Goal: Information Seeking & Learning: Learn about a topic

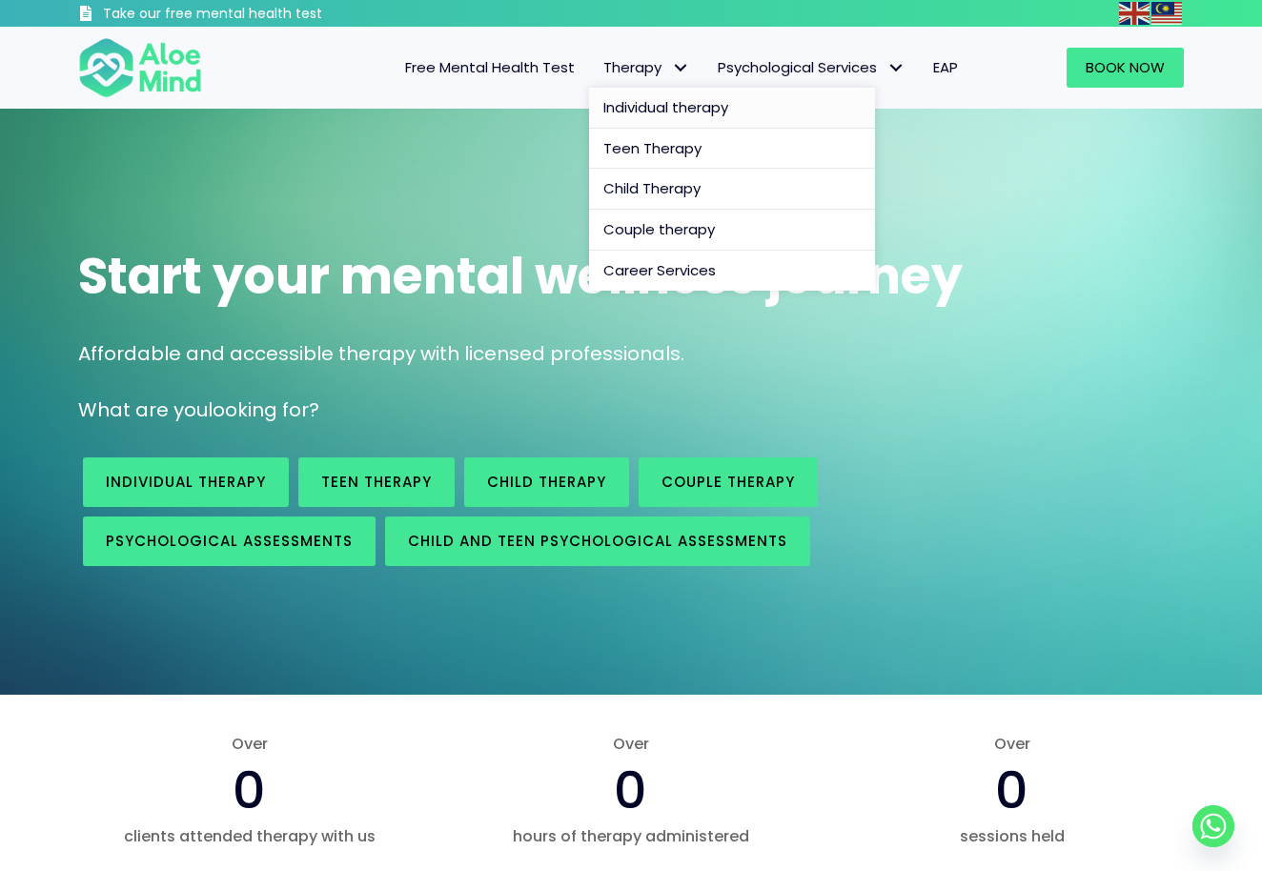
click at [690, 111] on span "Individual therapy" at bounding box center [666, 107] width 125 height 20
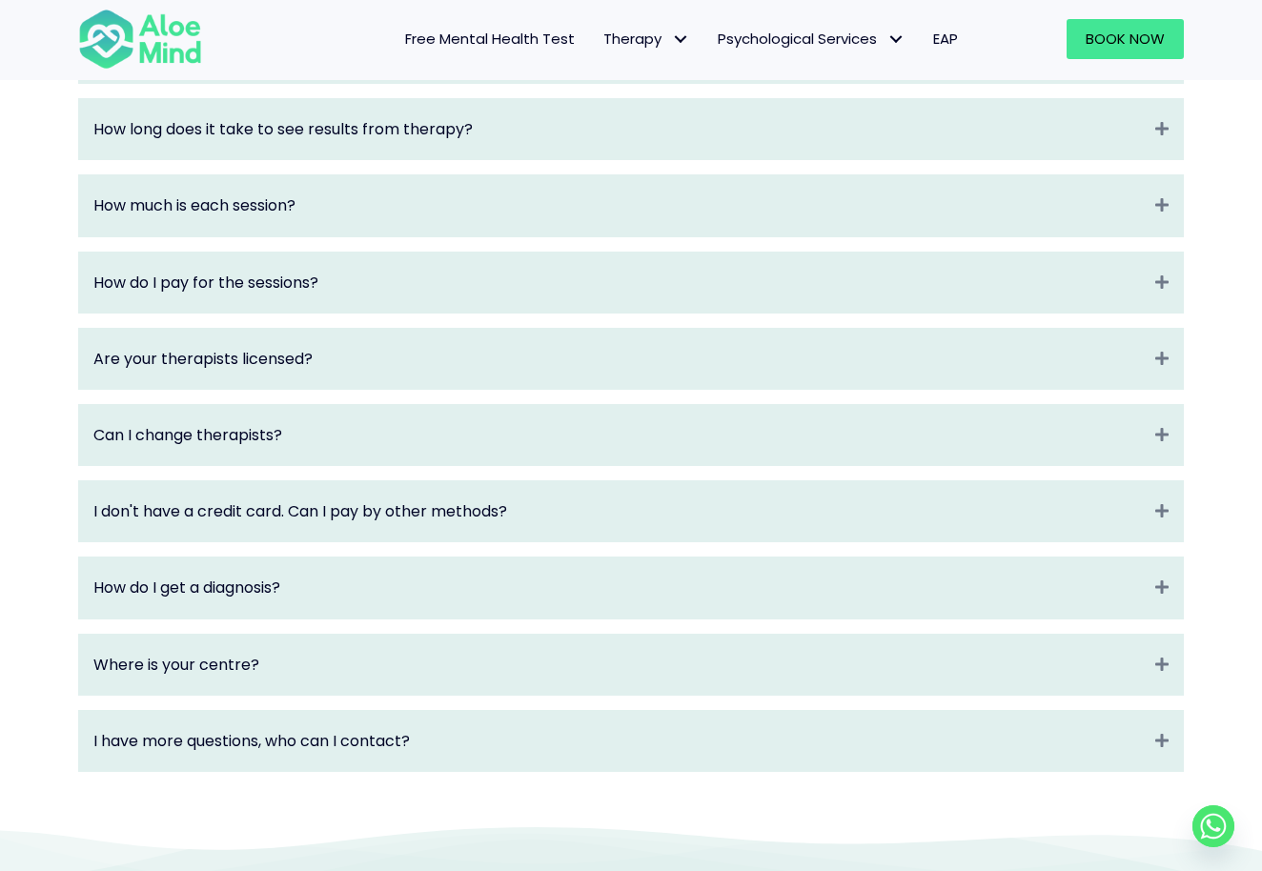
scroll to position [2417, 0]
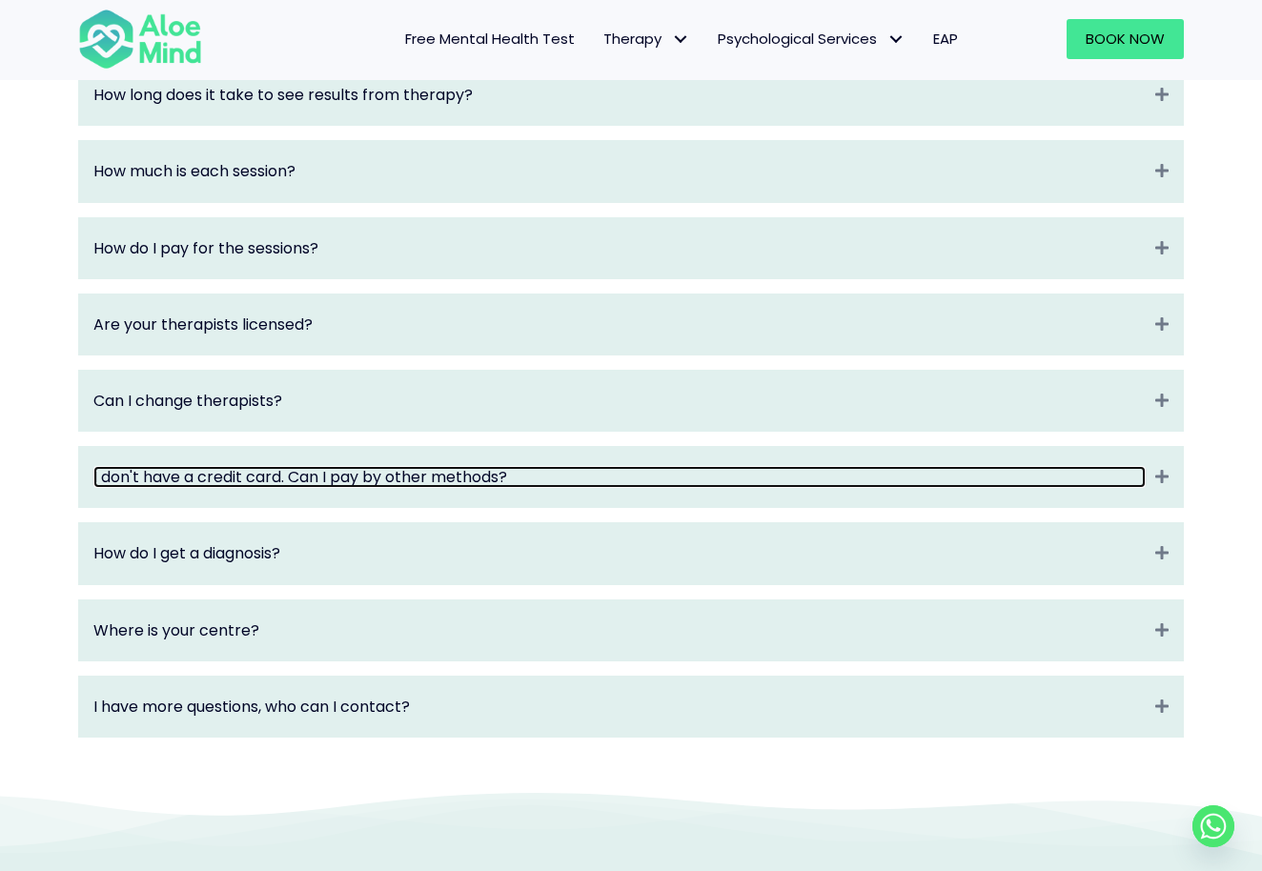
click at [554, 487] on link "I don't have a credit card. Can I pay by other methods?" at bounding box center [619, 477] width 1053 height 22
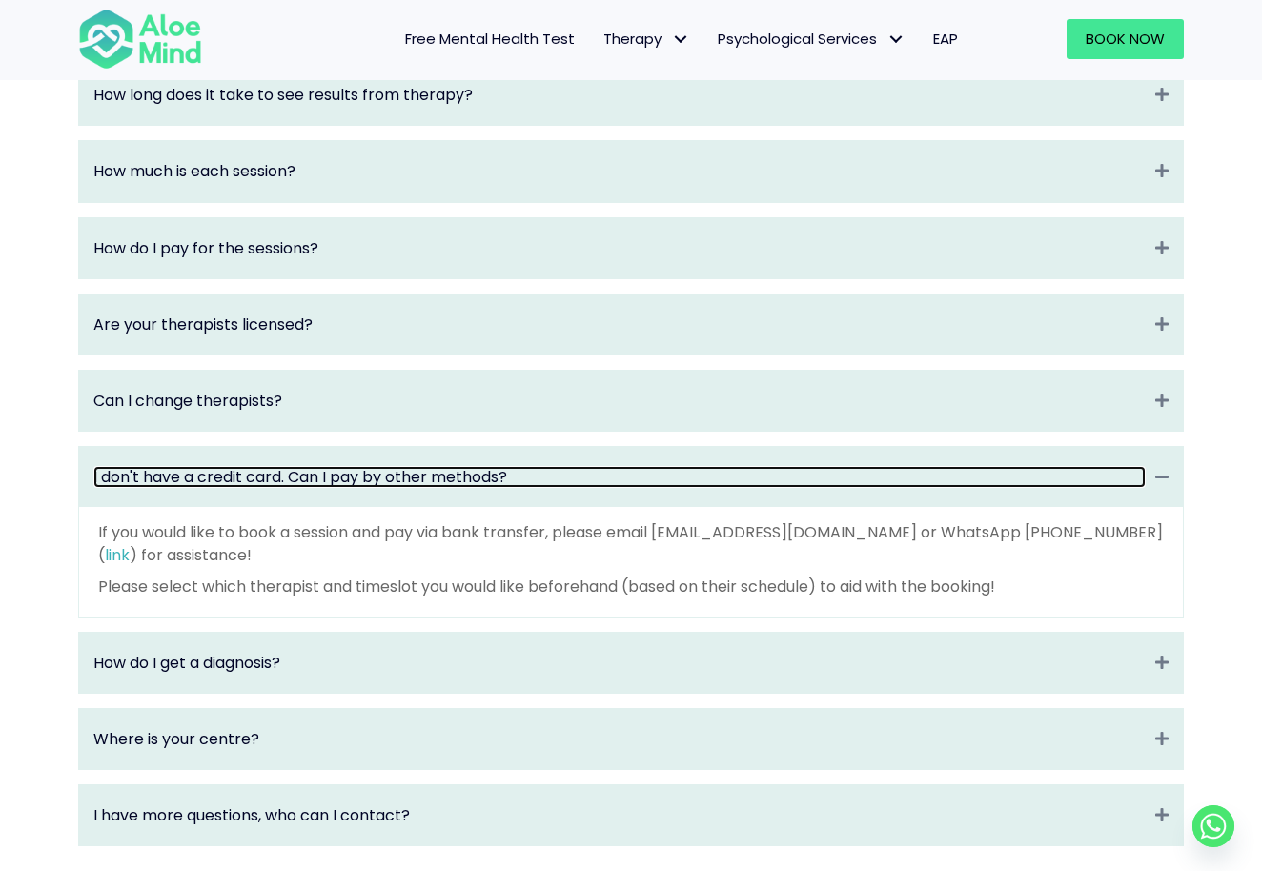
click at [554, 486] on link "I don't have a credit card. Can I pay by other methods?" at bounding box center [619, 477] width 1053 height 22
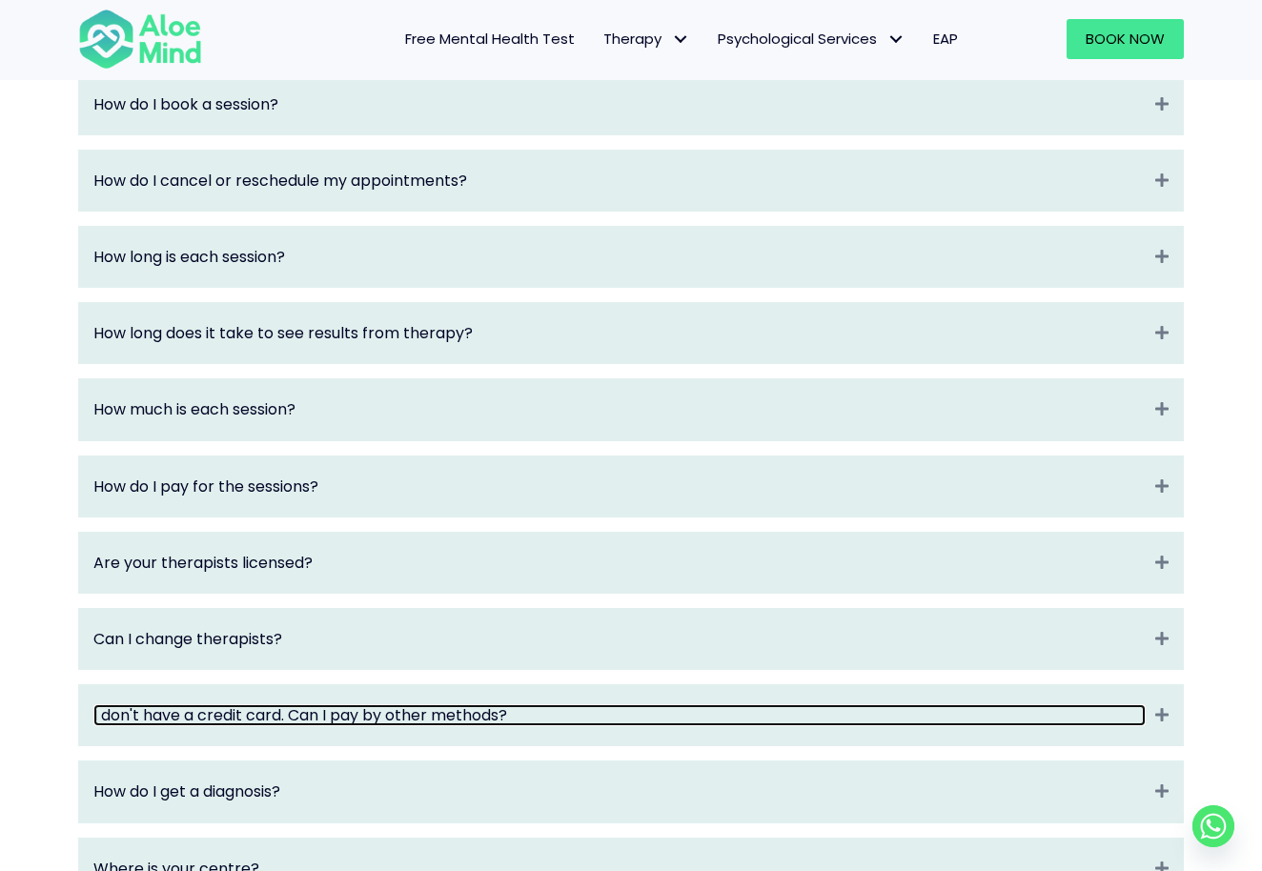
scroll to position [2154, 0]
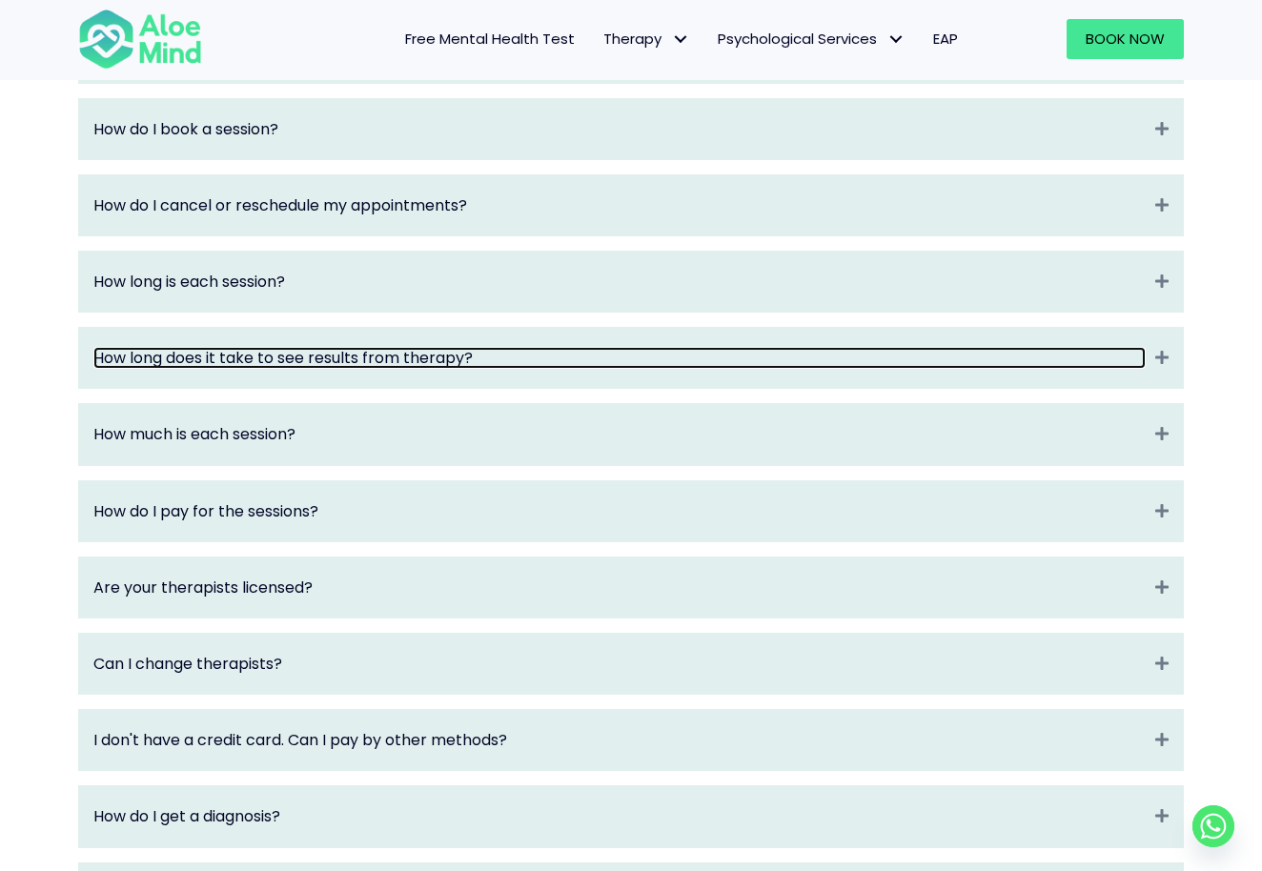
click at [577, 369] on link "How long does it take to see results from therapy?" at bounding box center [619, 358] width 1053 height 22
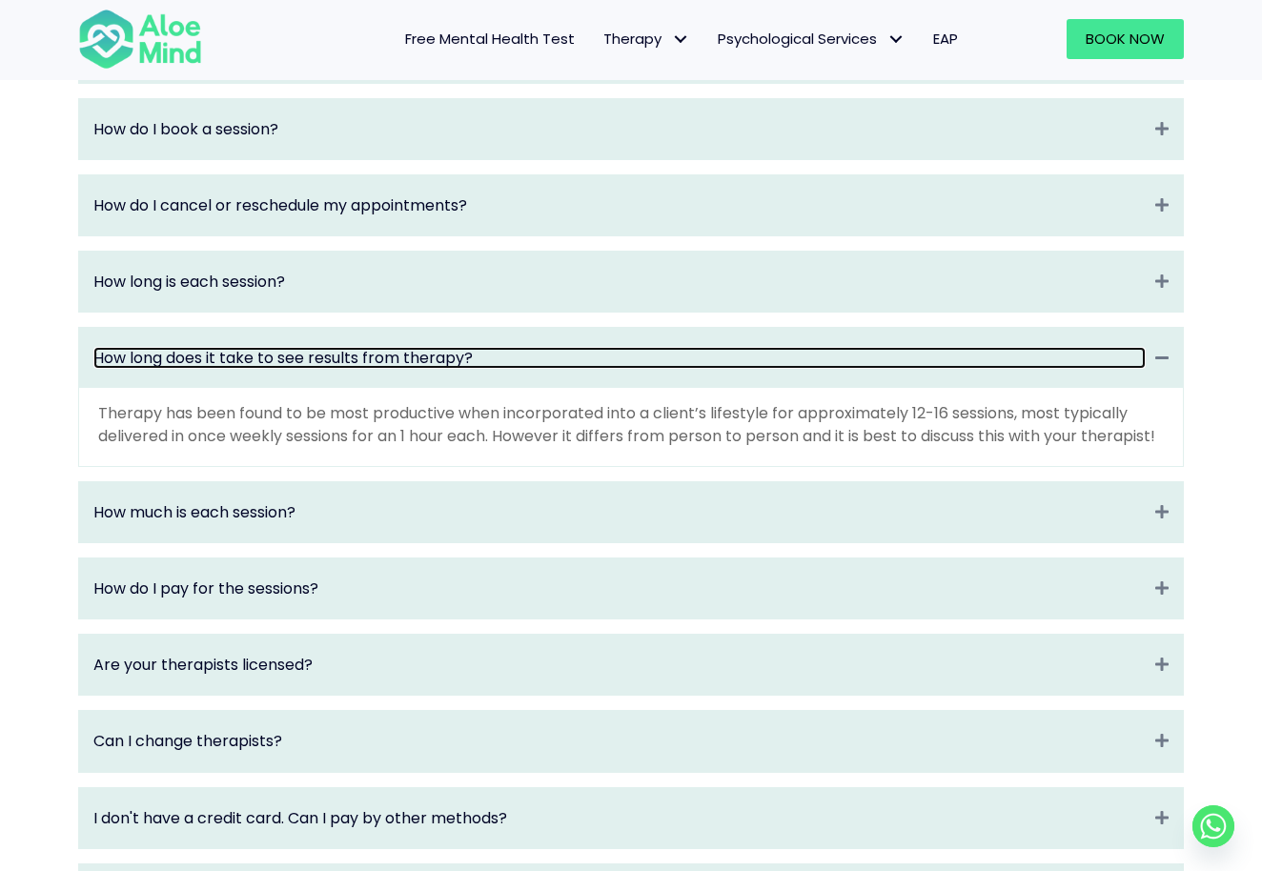
click at [577, 369] on link "How long does it take to see results from therapy?" at bounding box center [619, 358] width 1053 height 22
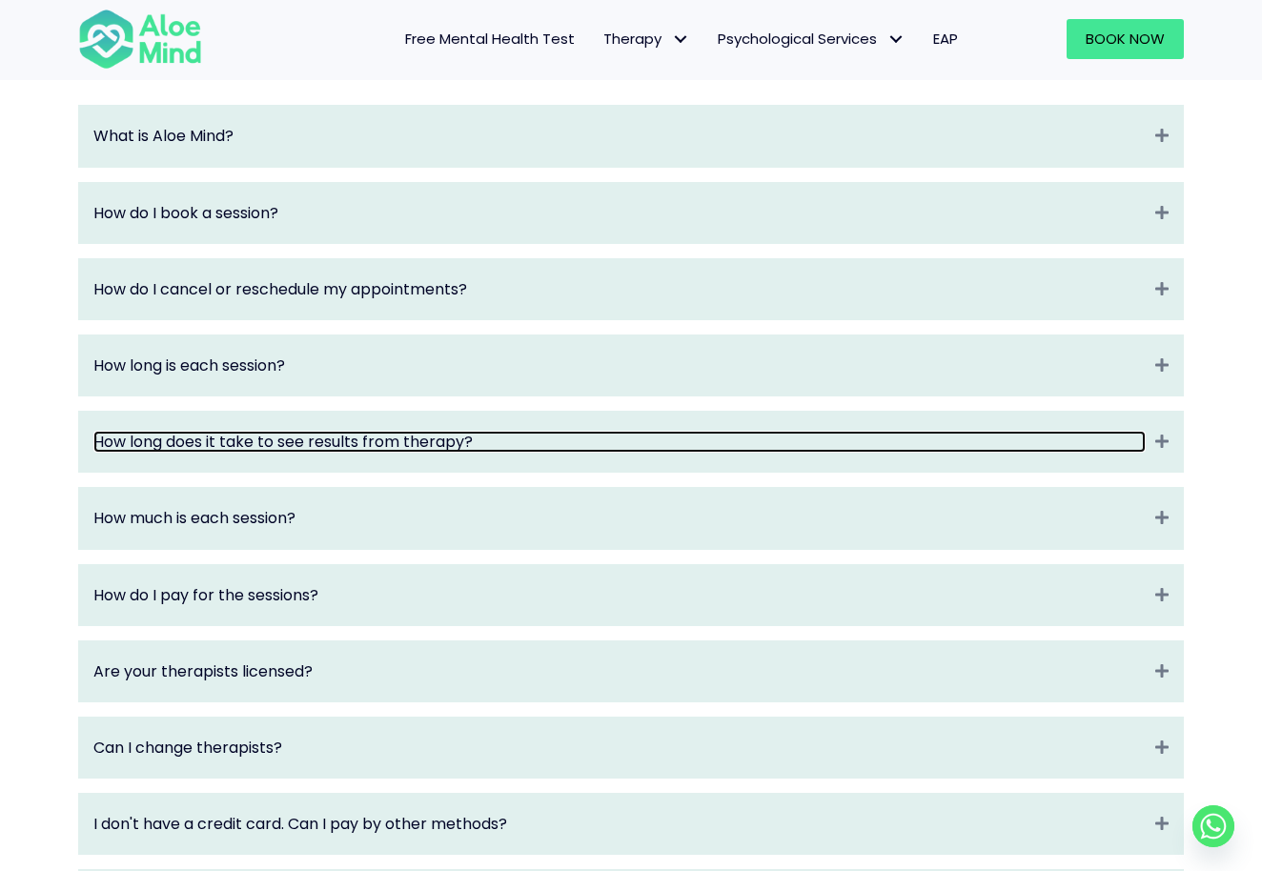
scroll to position [2066, 0]
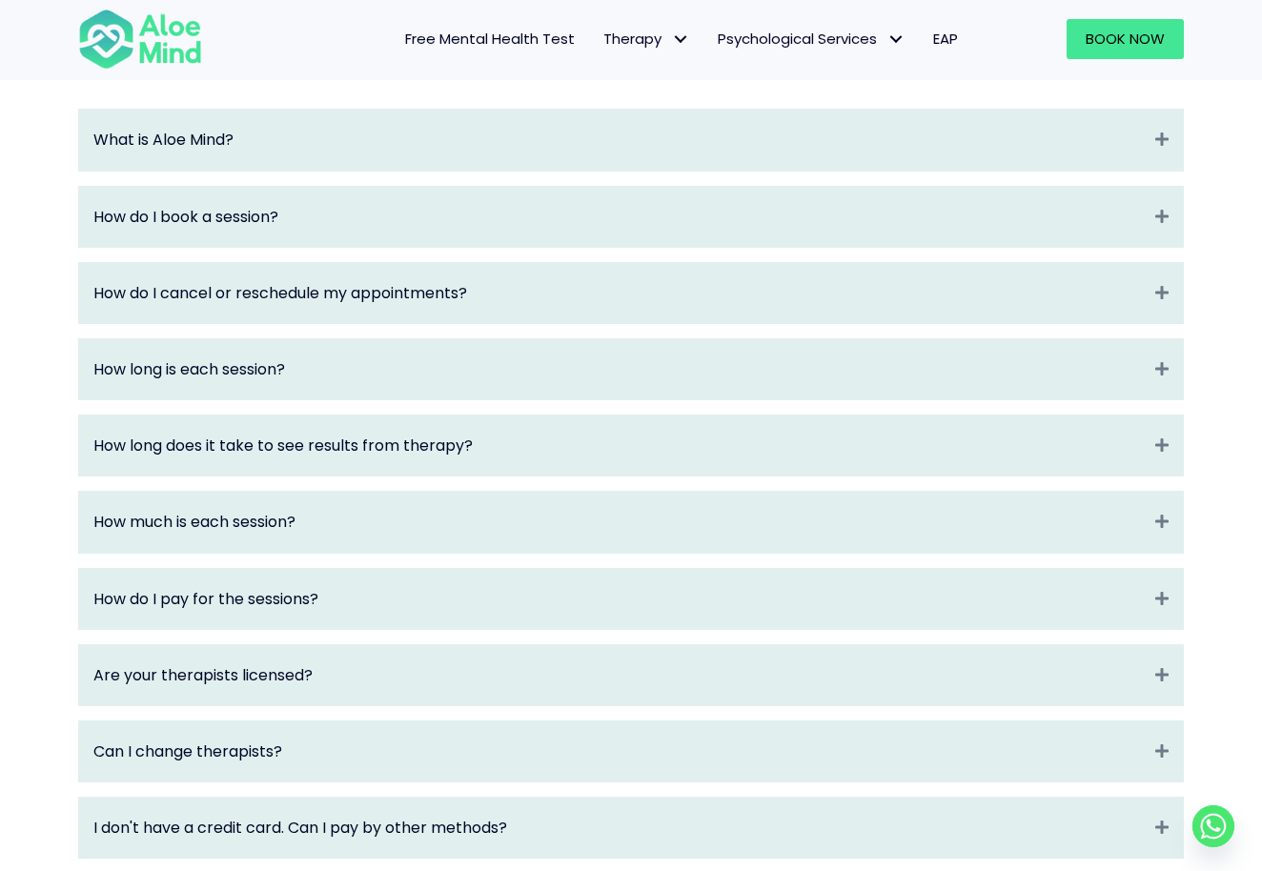
click at [593, 315] on div "How do I cancel or reschedule my appointments? Expand" at bounding box center [631, 293] width 1104 height 60
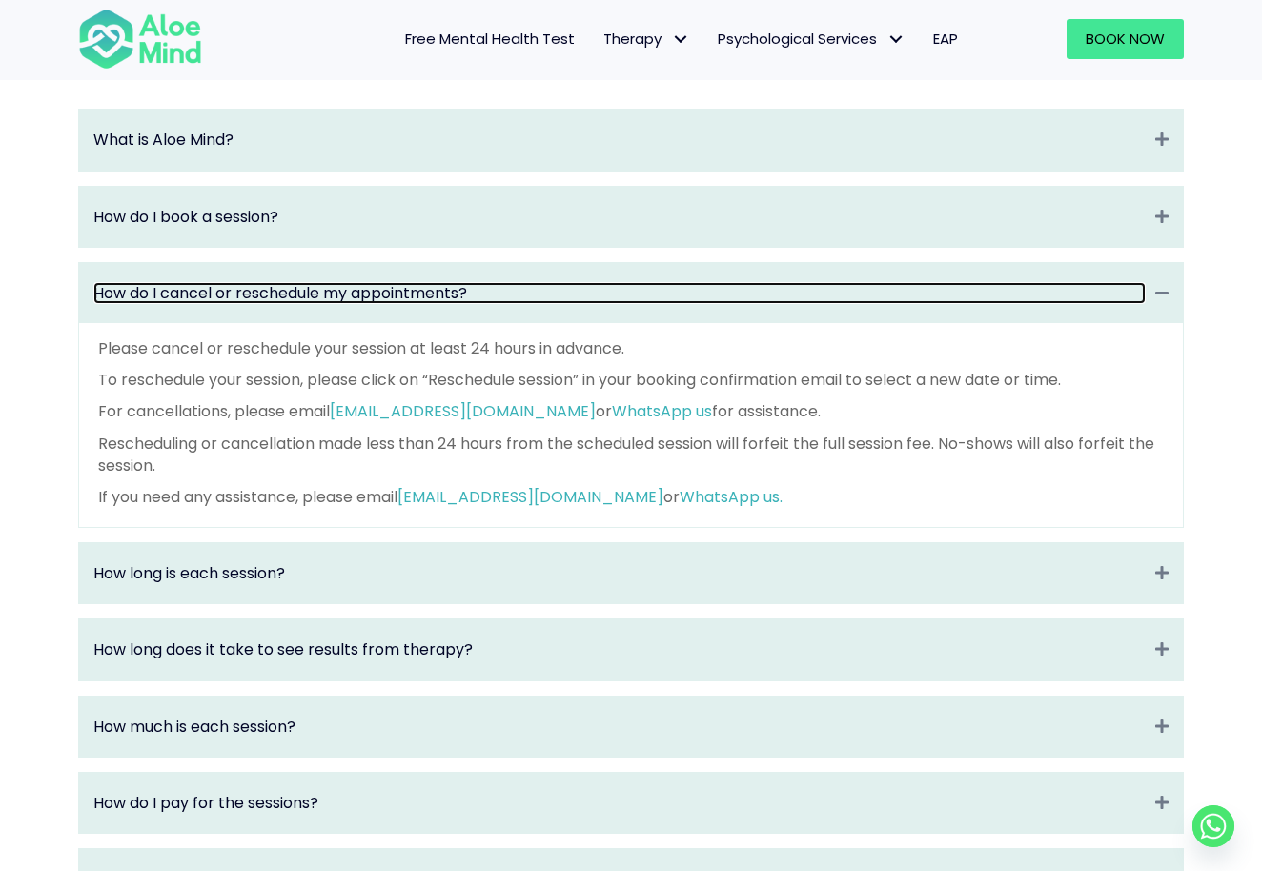
click at [598, 301] on link "How do I cancel or reschedule my appointments?" at bounding box center [619, 293] width 1053 height 22
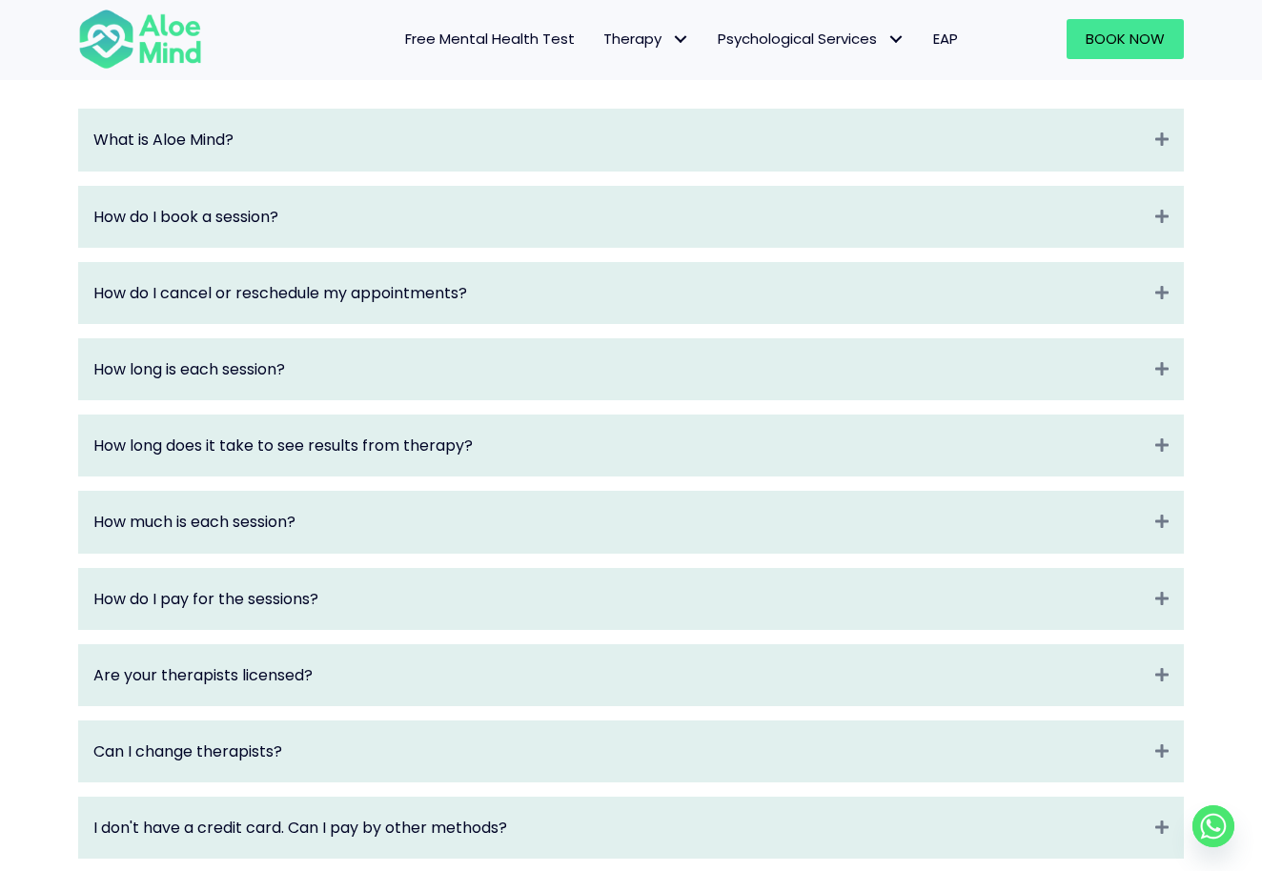
click at [629, 123] on div "What is Aloe Mind? Expand" at bounding box center [631, 140] width 1104 height 60
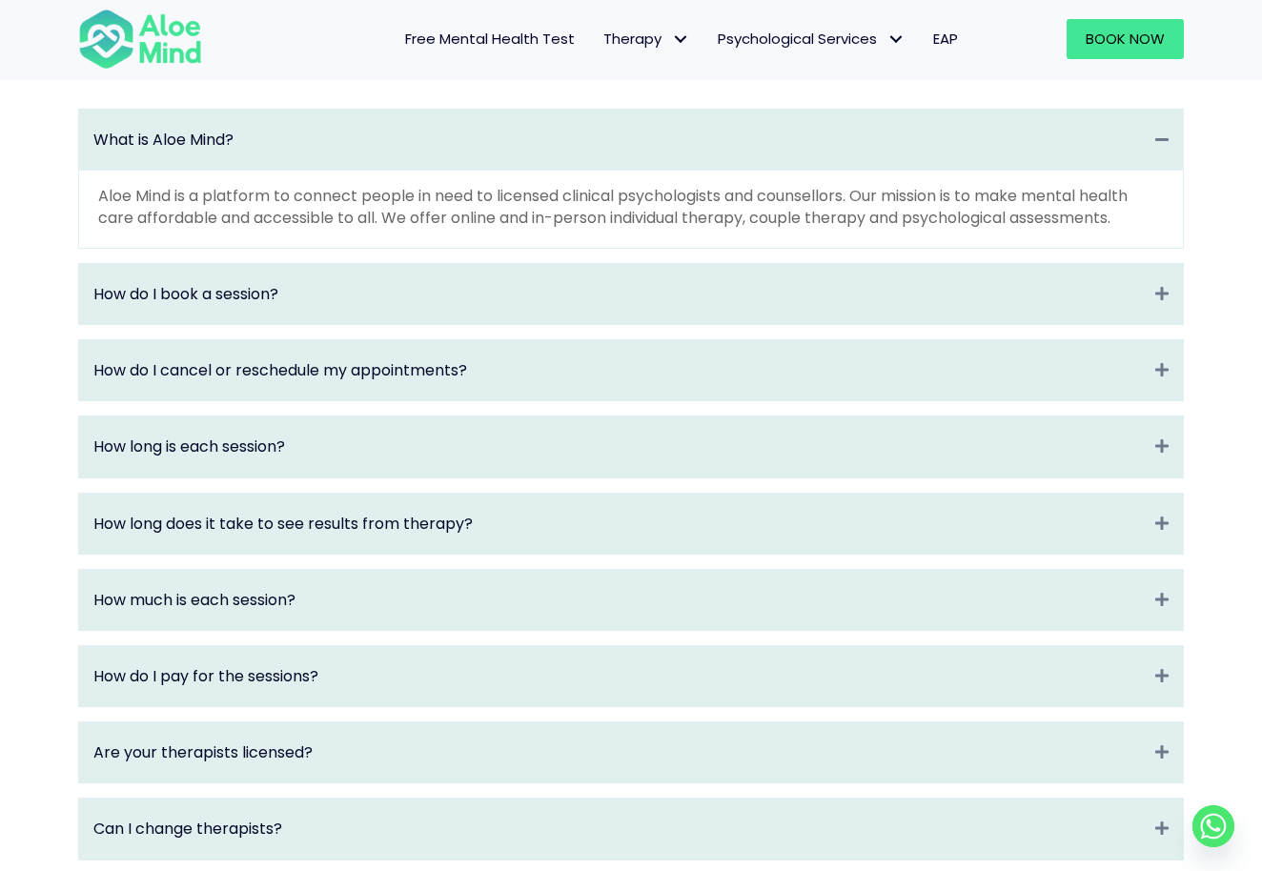
click at [629, 124] on div "What is Aloe Mind? Collapse" at bounding box center [631, 140] width 1104 height 60
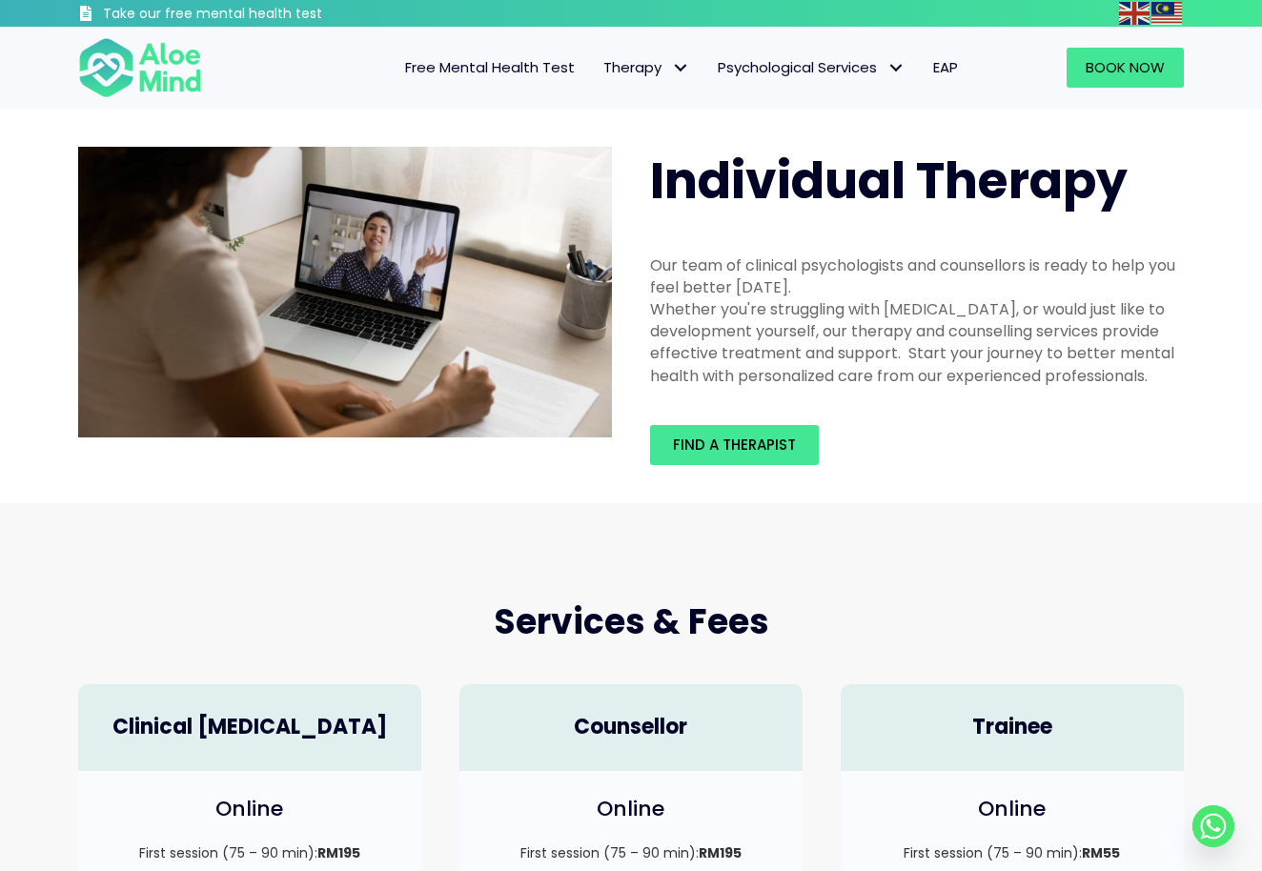
scroll to position [0, 0]
click at [947, 65] on span "EAP" at bounding box center [945, 67] width 25 height 20
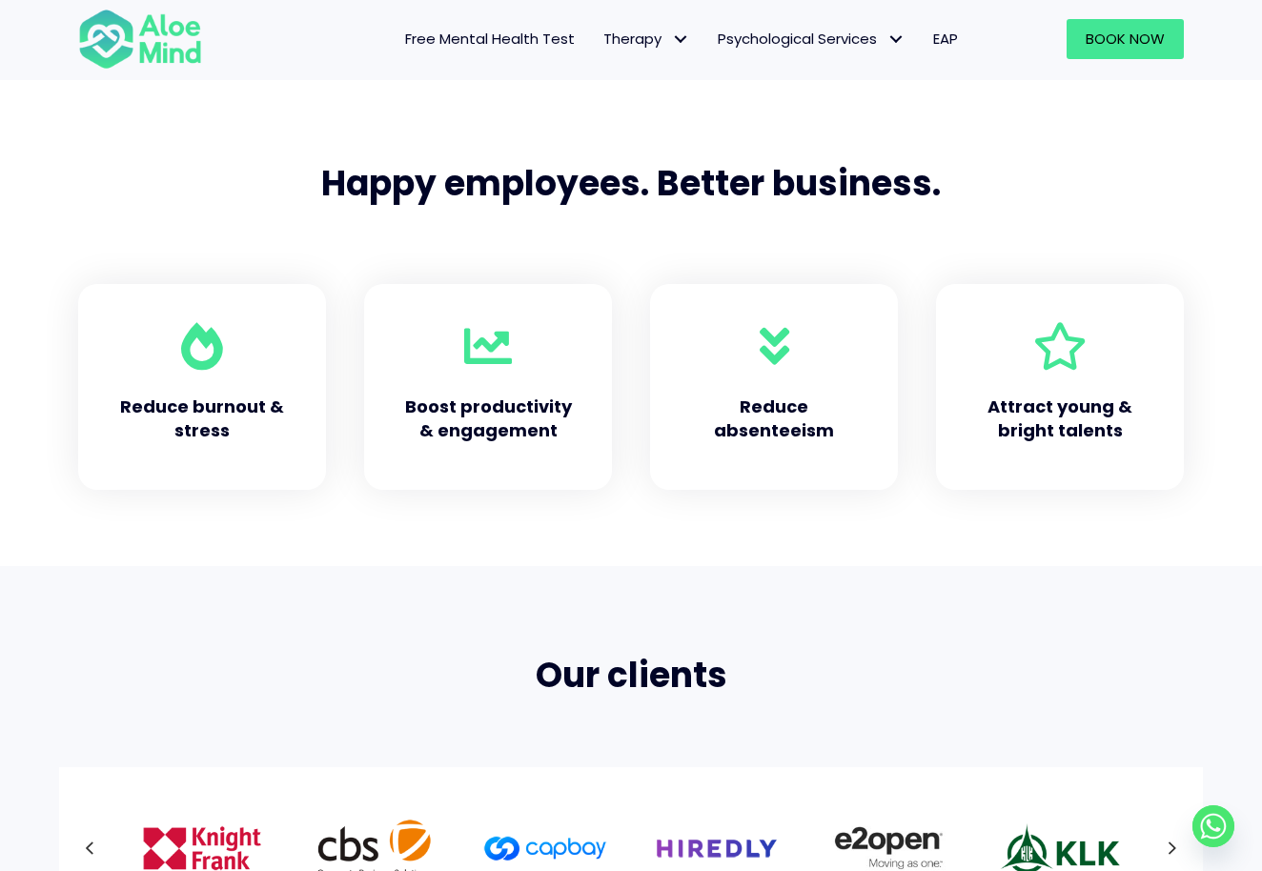
scroll to position [692, 0]
